Goal: Information Seeking & Learning: Learn about a topic

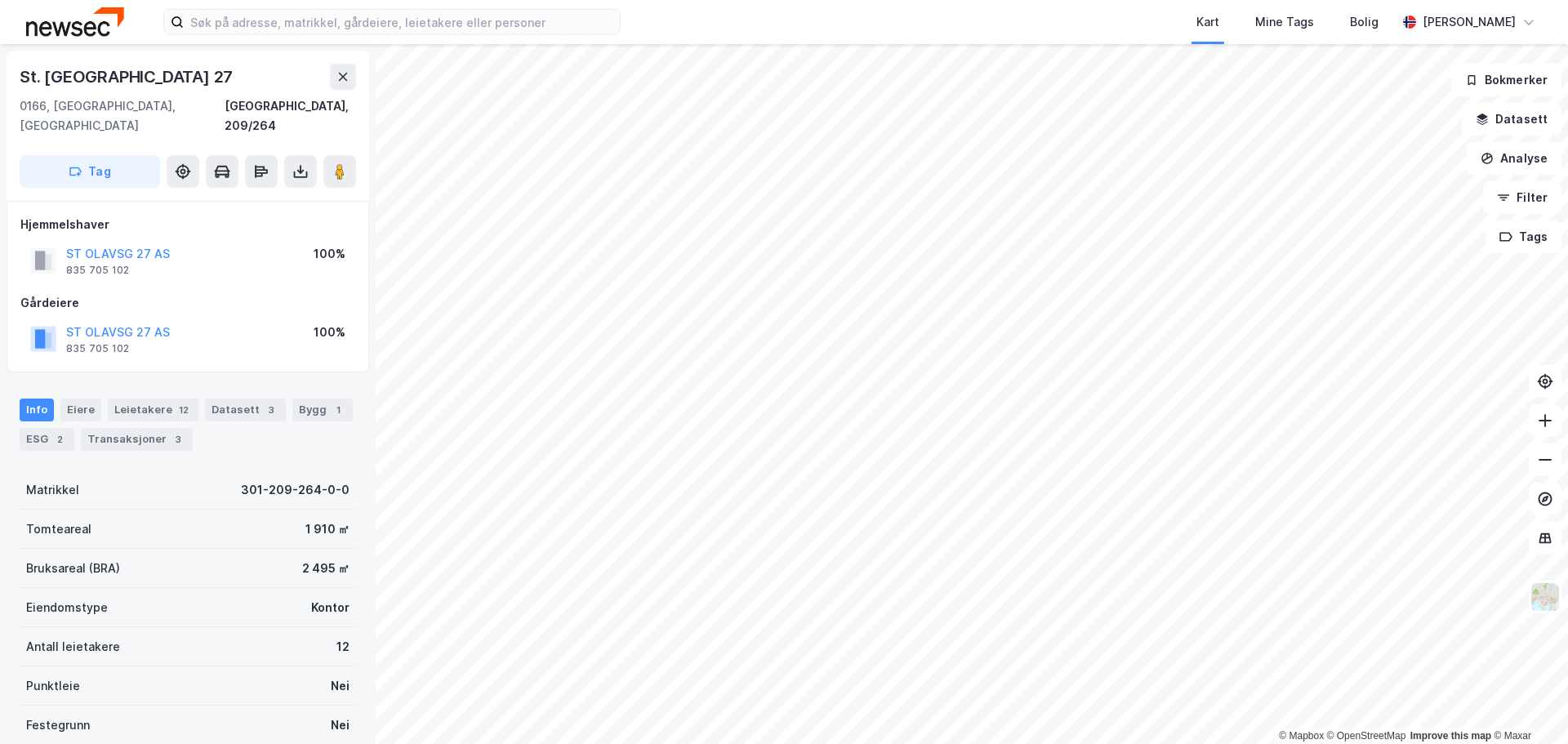
click at [271, 434] on div "Info [PERSON_NAME] 12 Datasett 3 Bygg 1 ESG 2 Transaksjoner 3" at bounding box center [188, 418] width 376 height 78
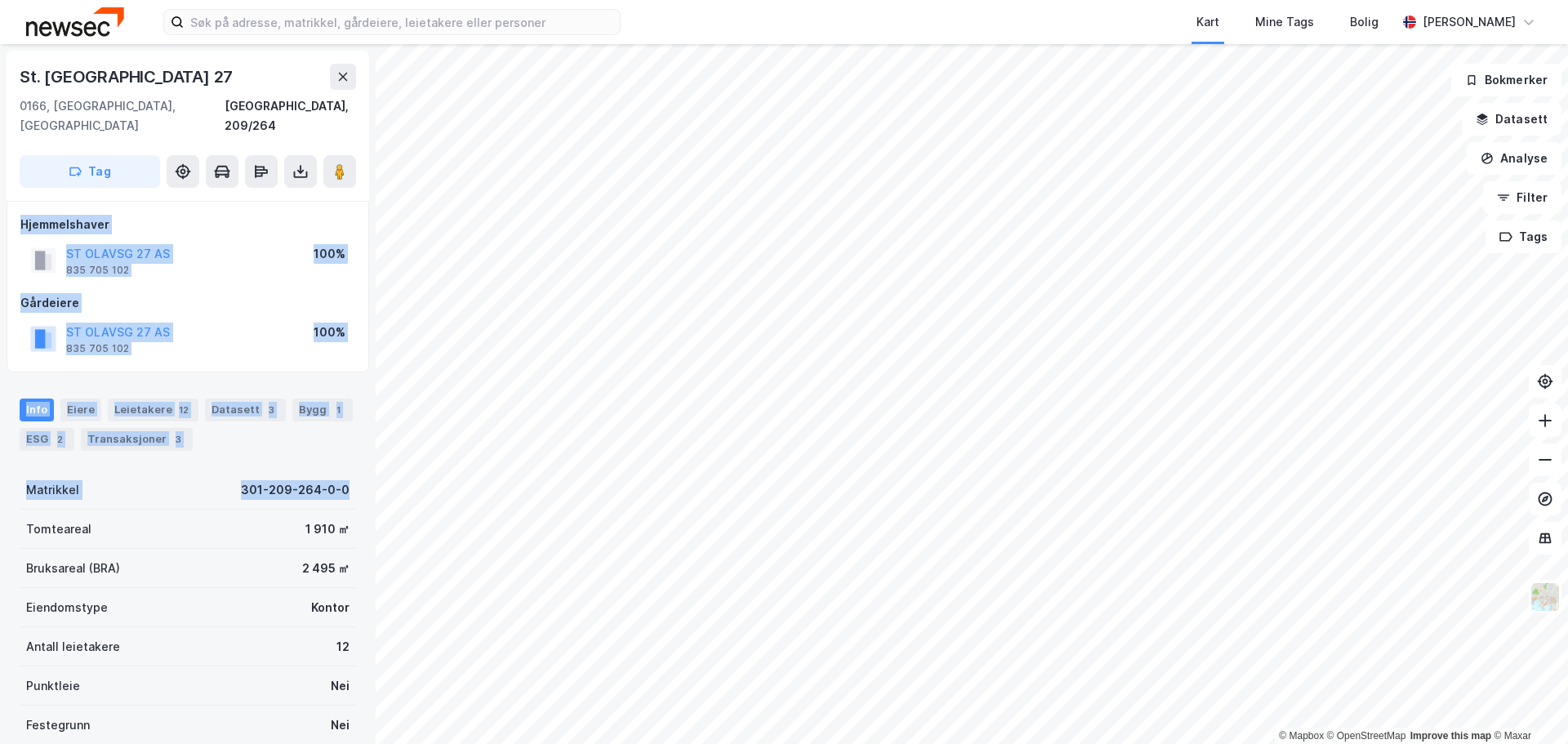
drag, startPoint x: 338, startPoint y: 448, endPoint x: 22, endPoint y: 201, distance: 401.1
click at [22, 201] on div "St. [GEOGRAPHIC_DATA] 27 [GEOGRAPHIC_DATA], 209/264 Tag Hjemmelshaver ST OLAVSG…" at bounding box center [188, 393] width 376 height 699
click at [302, 429] on div "Info [PERSON_NAME] 12 Datasett 3 Bygg 1 ESG 2 Transaksjoner 3" at bounding box center [188, 424] width 337 height 52
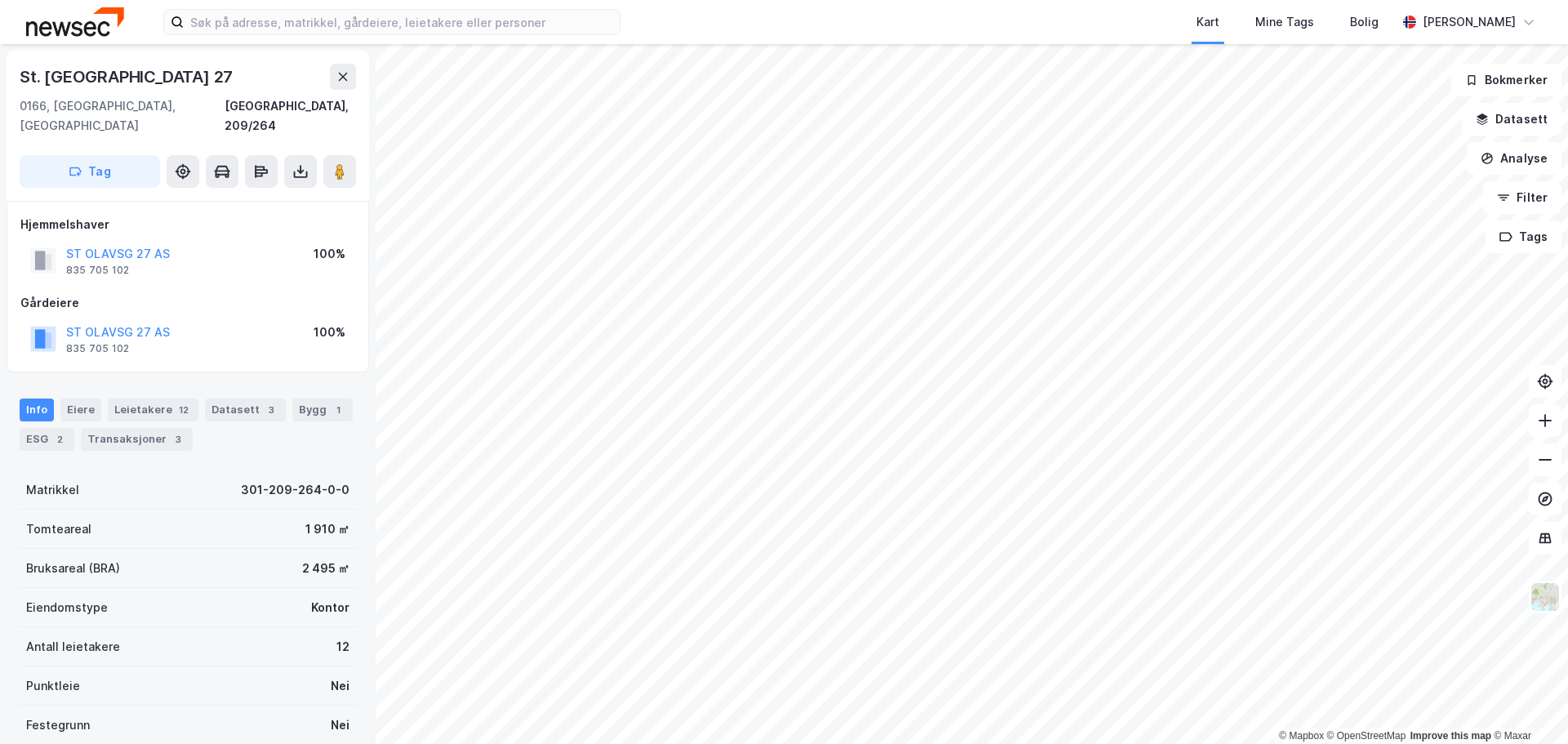
click at [341, 472] on div "St. [GEOGRAPHIC_DATA] 27 [GEOGRAPHIC_DATA], 209/264 Tag Hjemmelshaver ST OLAVSG…" at bounding box center [188, 393] width 376 height 699
drag, startPoint x: 353, startPoint y: 464, endPoint x: 20, endPoint y: 365, distance: 347.4
click at [20, 365] on div "St. [GEOGRAPHIC_DATA] 27 [GEOGRAPHIC_DATA], 209/264 Tag Hjemmelshaver ST OLAVSG…" at bounding box center [188, 393] width 376 height 699
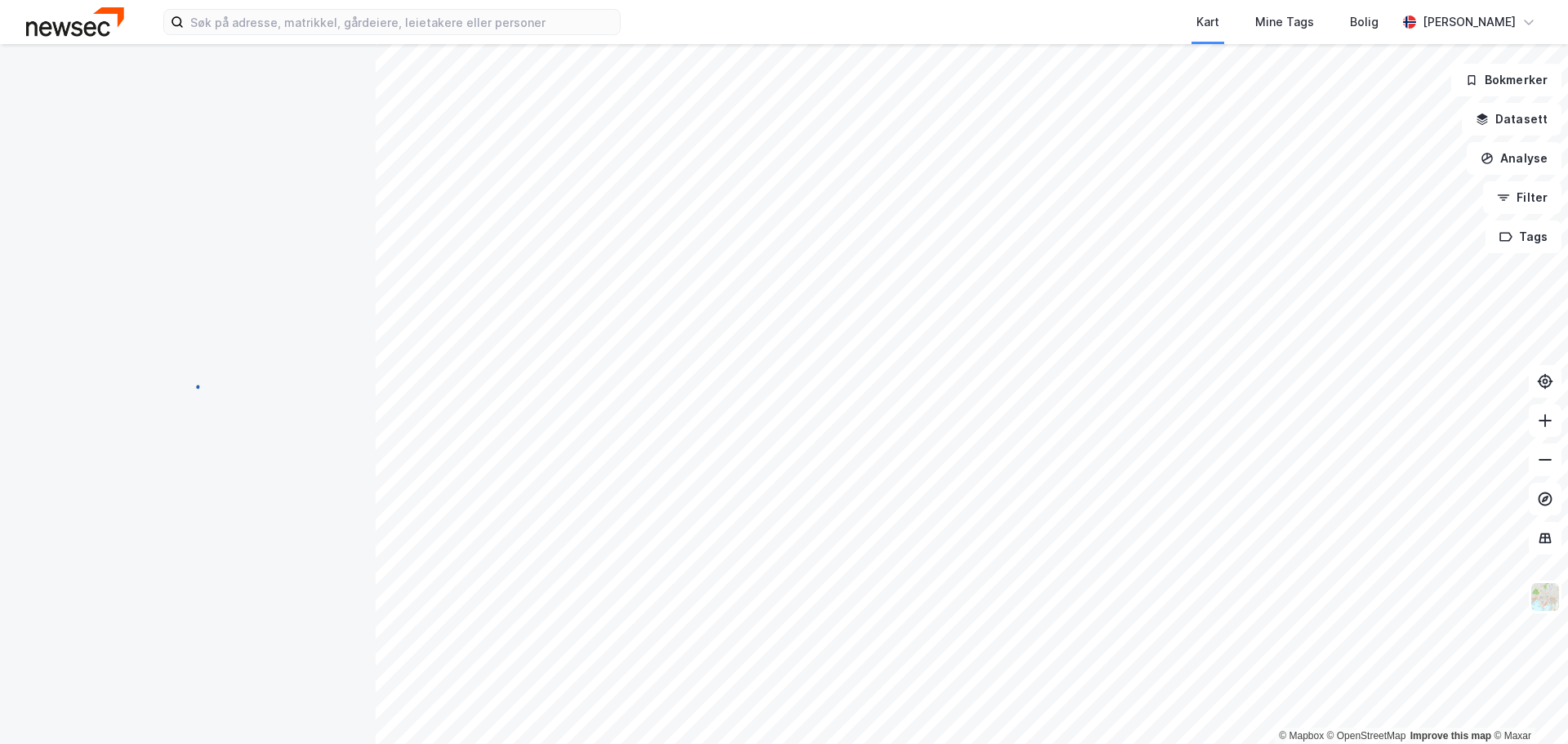
scroll to position [3, 0]
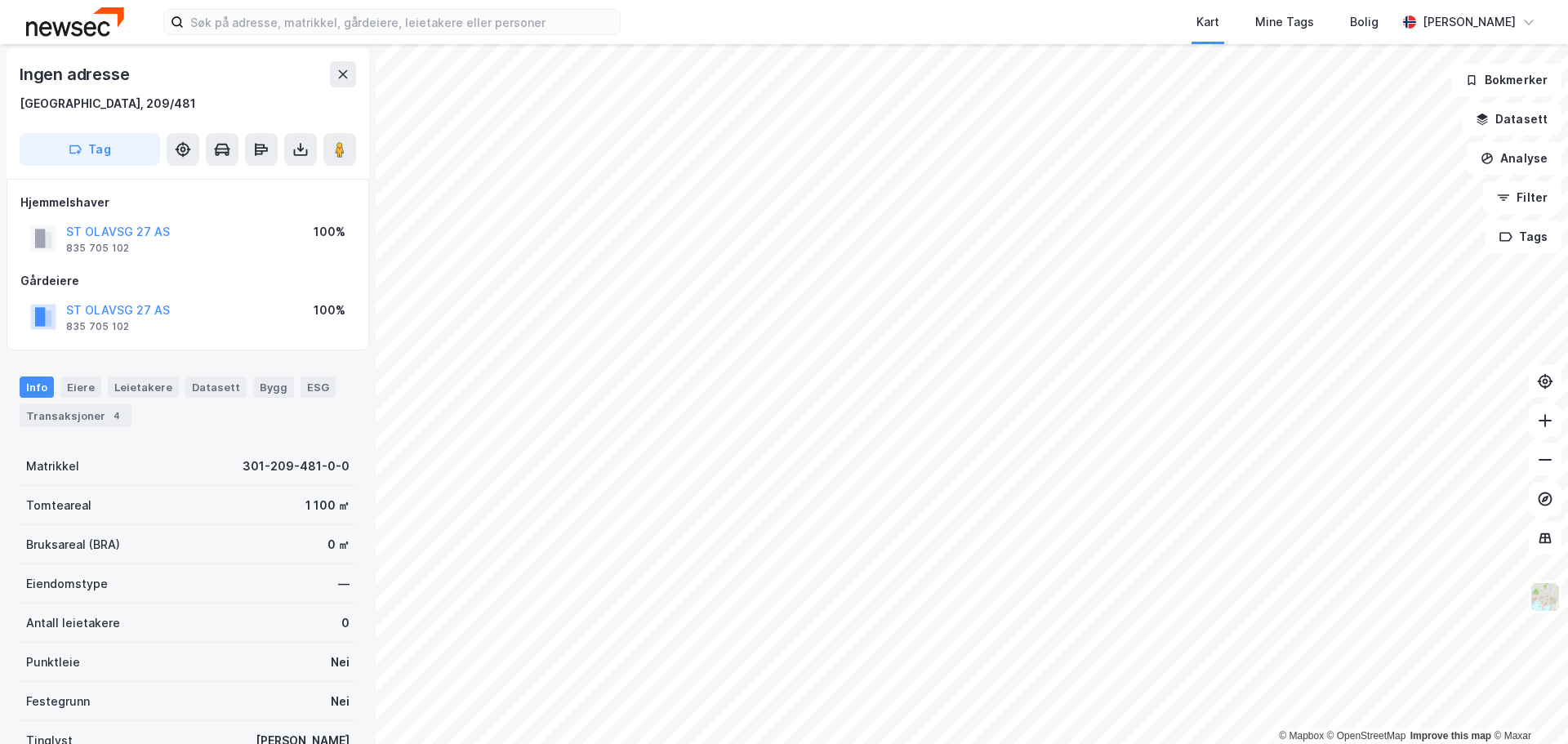
scroll to position [3, 0]
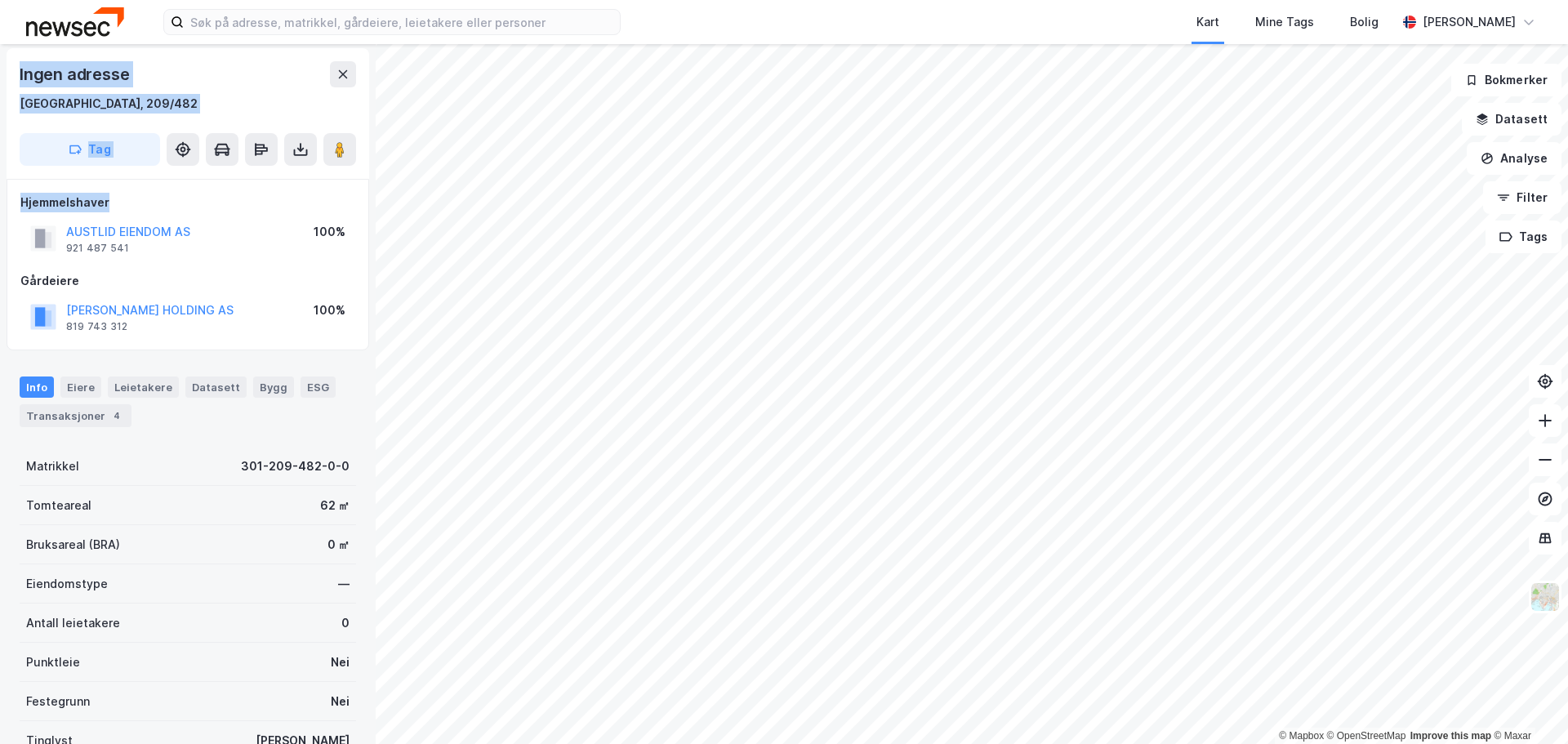
drag, startPoint x: 312, startPoint y: 205, endPoint x: 17, endPoint y: 73, distance: 323.2
click at [17, 73] on div "Ingen adresse [GEOGRAPHIC_DATA], 209/482 Tag Hjemmelshaver AUSTLID EIENDOM AS 9…" at bounding box center [188, 393] width 376 height 699
click at [22, 75] on div "Ingen adresse" at bounding box center [75, 74] width 113 height 26
drag, startPoint x: 20, startPoint y: 75, endPoint x: 139, endPoint y: 101, distance: 121.8
click at [139, 101] on div "Ingen adresse [GEOGRAPHIC_DATA], 209/482" at bounding box center [188, 87] width 337 height 52
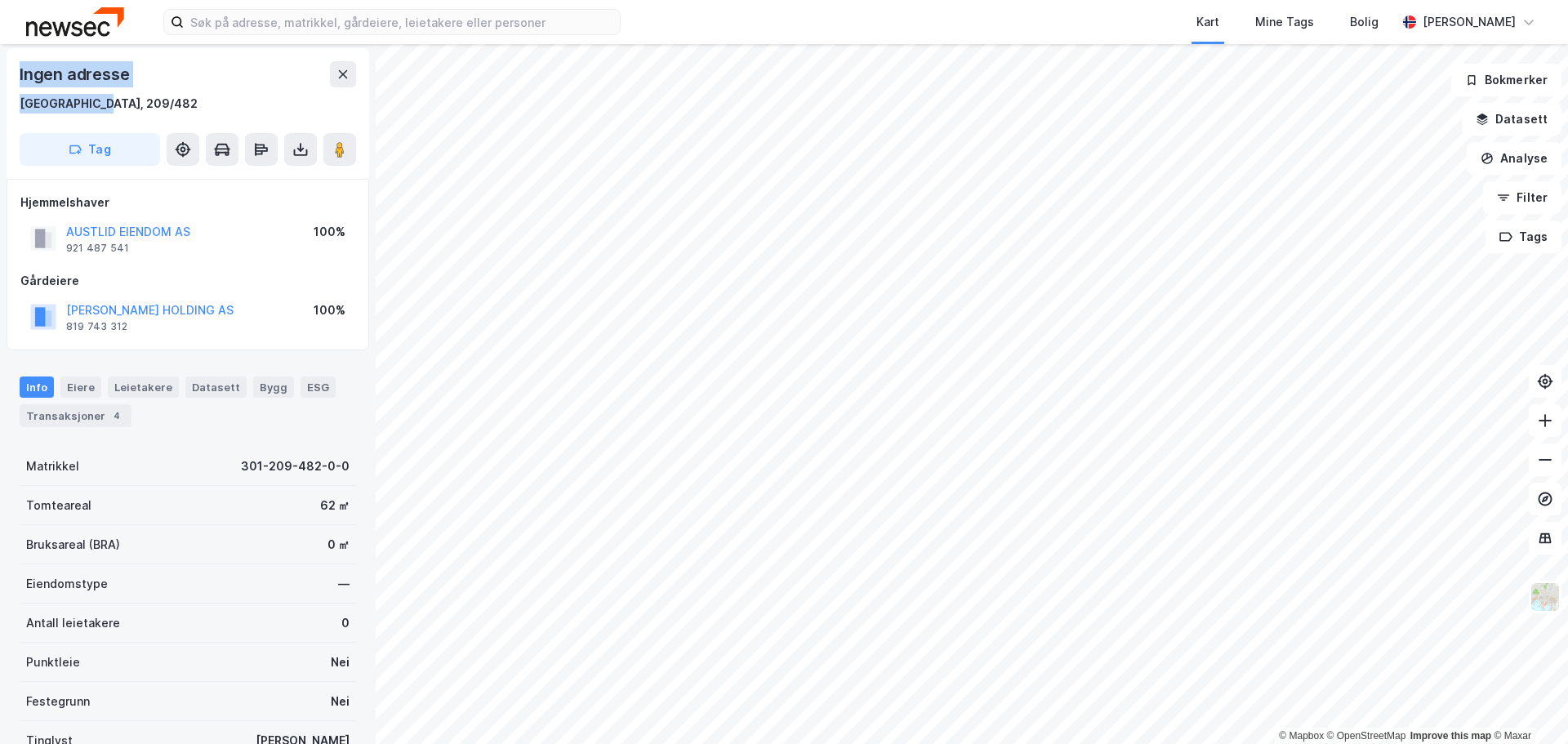
click at [139, 101] on div "[GEOGRAPHIC_DATA], 209/482" at bounding box center [188, 103] width 337 height 20
drag, startPoint x: 22, startPoint y: 78, endPoint x: 117, endPoint y: 83, distance: 95.1
click at [117, 83] on div "Ingen adresse" at bounding box center [75, 74] width 113 height 26
